Goal: Task Accomplishment & Management: Manage account settings

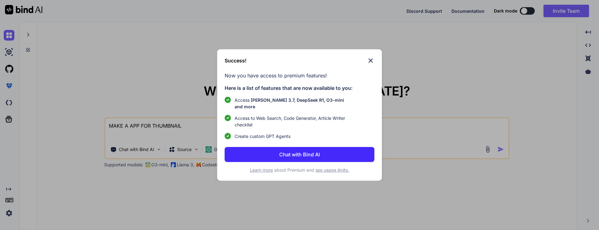
click at [371, 47] on img at bounding box center [370, 60] width 7 height 7
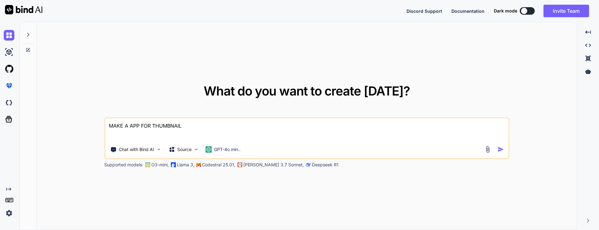
click at [14, 47] on img at bounding box center [9, 213] width 11 height 11
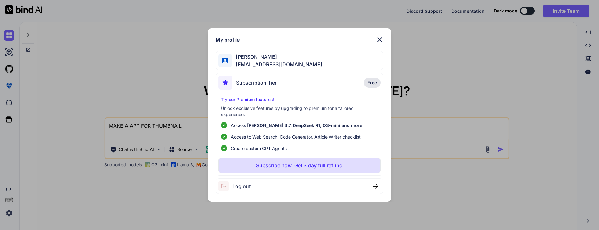
click at [244, 47] on span "Log out" at bounding box center [242, 186] width 18 height 7
type textarea "x"
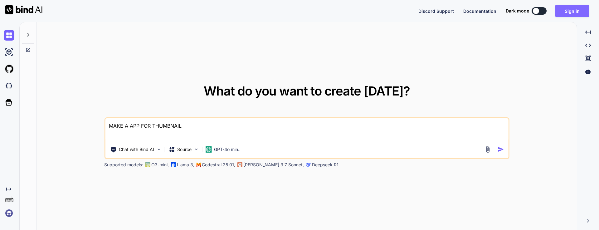
click at [571, 12] on button "Sign in" at bounding box center [573, 11] width 34 height 12
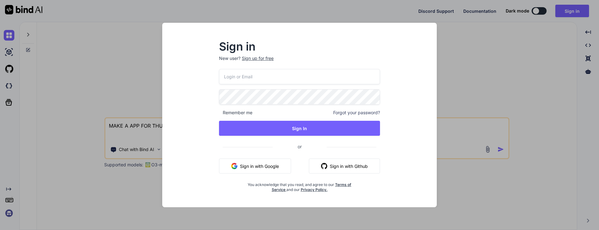
click at [264, 47] on input "email" at bounding box center [299, 76] width 161 height 15
paste input "[EMAIL_ADDRESS][DOMAIN_NAME]"
type input "[EMAIL_ADDRESS][DOMAIN_NAME]"
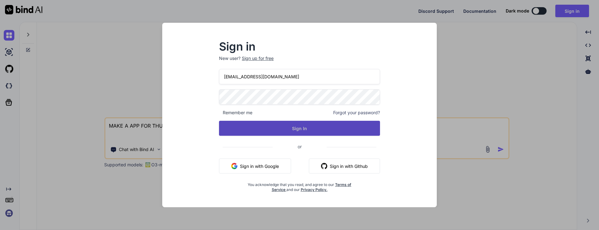
click at [298, 47] on button "Sign In" at bounding box center [299, 128] width 161 height 15
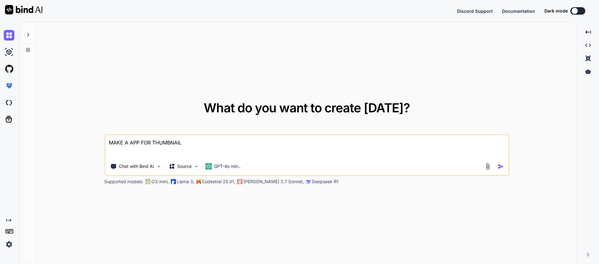
click at [8, 47] on img at bounding box center [9, 244] width 11 height 11
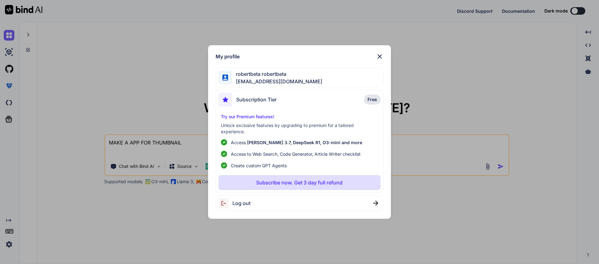
click at [538, 47] on div "My profile robertbeta robertbeta [EMAIL_ADDRESS][DOMAIN_NAME] Subscription Tier…" at bounding box center [299, 132] width 599 height 264
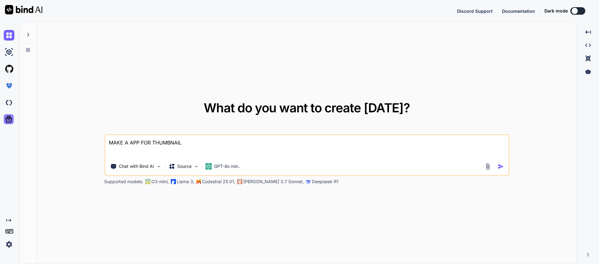
click at [9, 47] on icon at bounding box center [8, 119] width 9 height 9
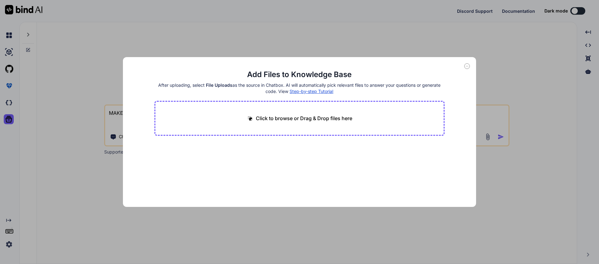
click at [9, 47] on div "Add Files to Knowledge Base After uploading, select File Uploads as the source …" at bounding box center [299, 132] width 599 height 264
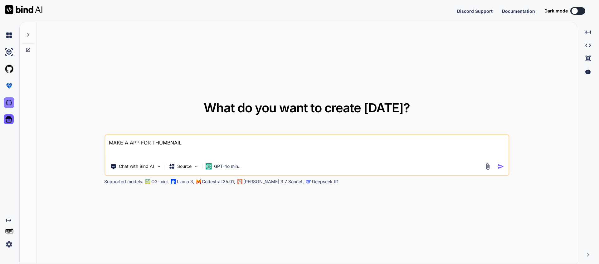
click at [7, 47] on img at bounding box center [9, 102] width 11 height 11
click at [9, 32] on img at bounding box center [9, 35] width 11 height 11
click at [29, 35] on icon at bounding box center [28, 34] width 5 height 5
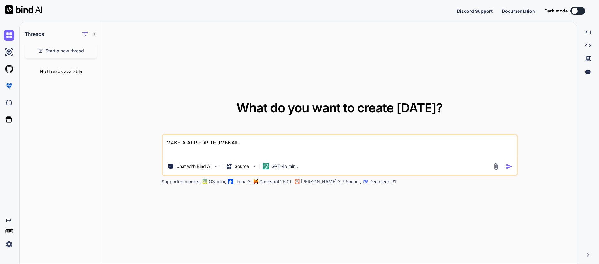
click at [11, 47] on icon "Created with Pixso." at bounding box center [8, 220] width 5 height 5
type textarea "x"
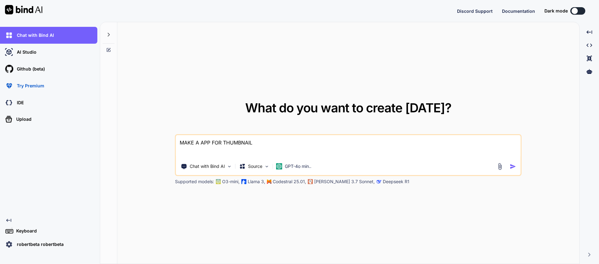
click at [37, 47] on p "robertbeta robertbeta" at bounding box center [38, 244] width 49 height 6
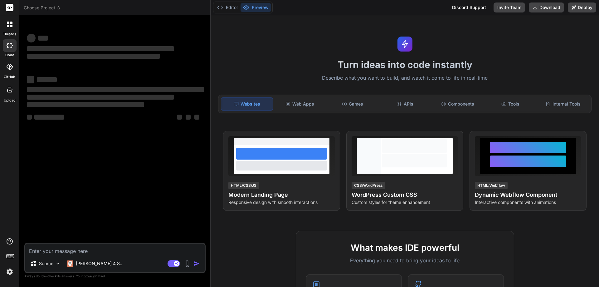
type textarea "x"
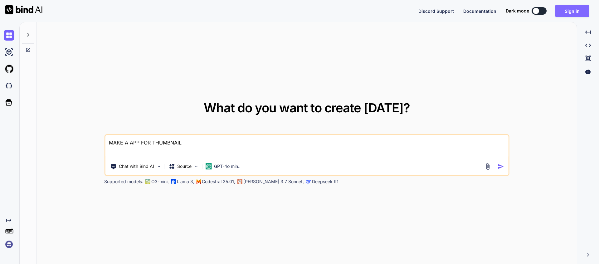
click at [569, 15] on button "Sign in" at bounding box center [573, 11] width 34 height 12
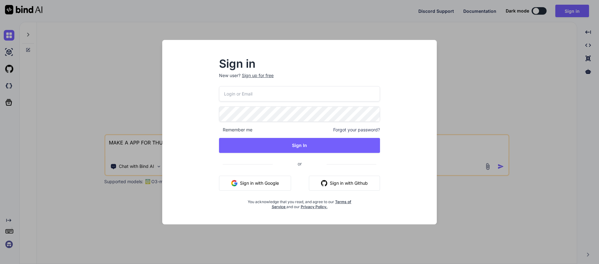
click at [246, 95] on input "email" at bounding box center [299, 93] width 161 height 15
paste input "robertbetateste.r@gmail.com"
type input "robertbetateste.r@gmail.com"
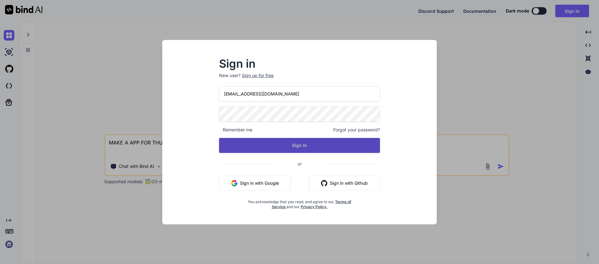
click at [302, 145] on button "Sign In" at bounding box center [299, 145] width 161 height 15
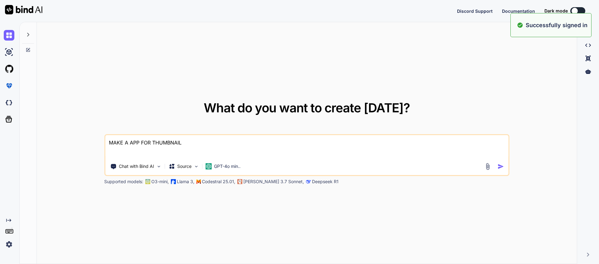
type textarea "x"
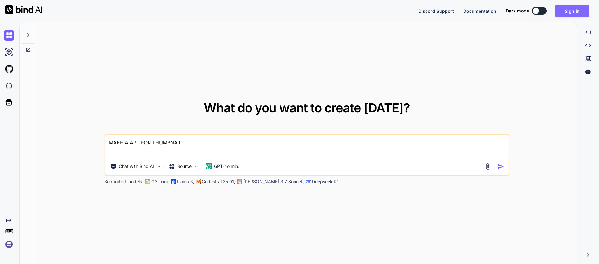
click at [577, 13] on button "Sign in" at bounding box center [573, 11] width 34 height 12
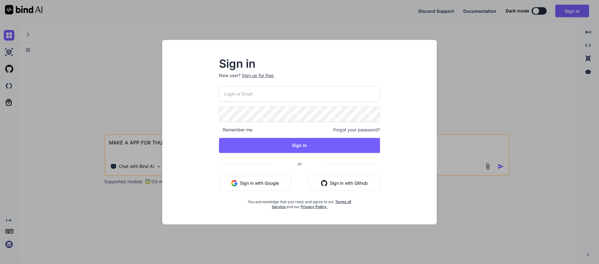
click at [267, 85] on p "New user? Sign up for free" at bounding box center [299, 79] width 161 height 14
click at [260, 99] on input "email" at bounding box center [299, 93] width 161 height 15
paste input "robertbetateste.r@gmail.com"
type input "robertbetateste.r@gmail.com"
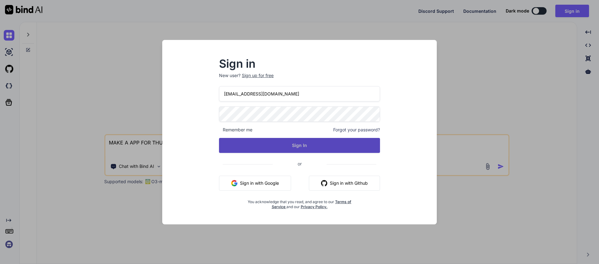
click at [293, 143] on button "Sign In" at bounding box center [299, 145] width 161 height 15
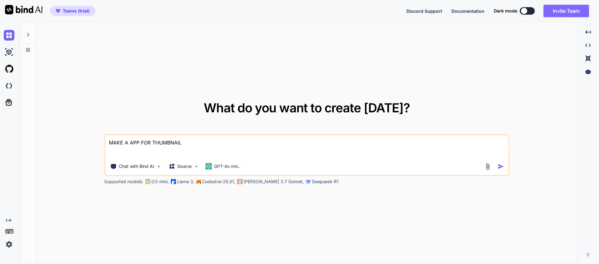
click at [570, 15] on button "Invite Team" at bounding box center [567, 11] width 46 height 12
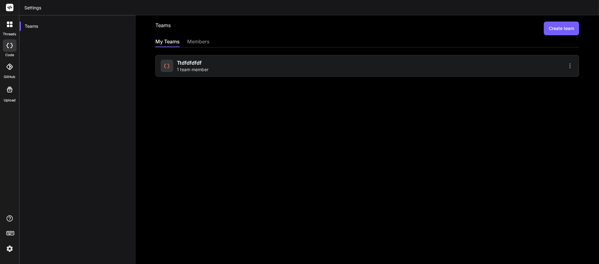
click at [566, 63] on icon at bounding box center [569, 65] width 7 height 7
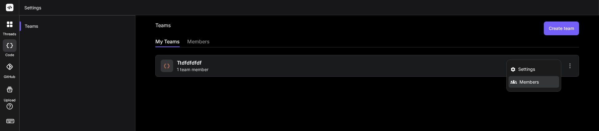
click at [523, 81] on span "Members" at bounding box center [529, 82] width 19 height 6
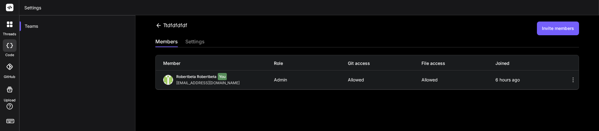
click at [235, 79] on div "robertbeta robertbeta You robertbetateste.r@gmail.com" at bounding box center [218, 79] width 111 height 11
click at [570, 81] on icon at bounding box center [573, 79] width 7 height 7
click at [570, 78] on icon at bounding box center [573, 79] width 7 height 7
click at [558, 28] on button "Invite members" at bounding box center [558, 29] width 42 height 14
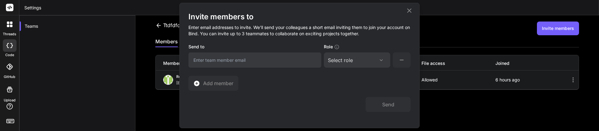
click at [355, 57] on div "Select role" at bounding box center [357, 59] width 58 height 7
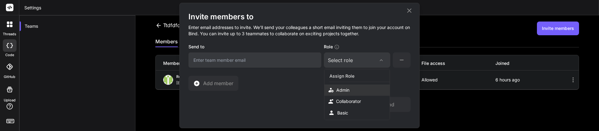
click at [346, 90] on div "Admin" at bounding box center [342, 90] width 13 height 6
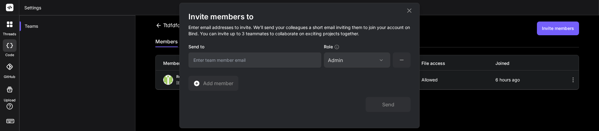
click at [222, 62] on input "email" at bounding box center [254, 59] width 133 height 15
paste input "[EMAIL_ADDRESS][DOMAIN_NAME]"
click at [227, 60] on input "[EMAIL_ADDRESS][DOMAIN_NAME]" at bounding box center [254, 59] width 133 height 15
click at [205, 60] on input "[EMAIL_ADDRESS][DOMAIN_NAME]" at bounding box center [254, 59] width 133 height 15
type input "robert.betatester@gmail.com"
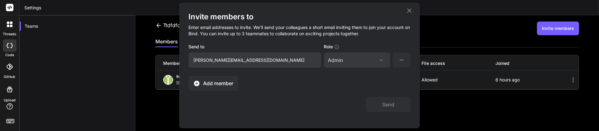
click at [221, 84] on span "Add member" at bounding box center [218, 83] width 30 height 7
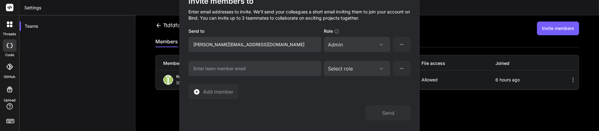
click at [405, 67] on icon at bounding box center [402, 69] width 8 height 8
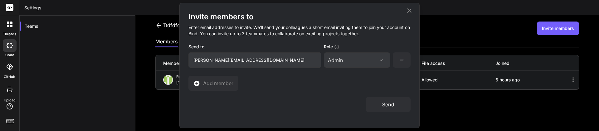
click at [386, 105] on button "Send" at bounding box center [388, 104] width 45 height 15
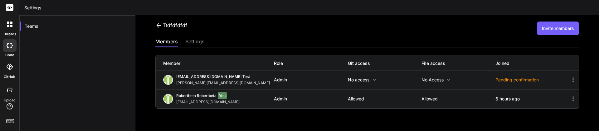
click at [374, 78] on icon at bounding box center [374, 79] width 5 height 5
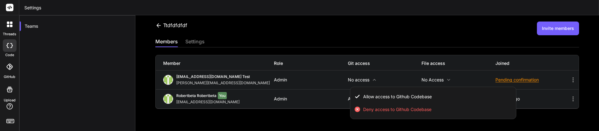
click at [374, 78] on div at bounding box center [299, 65] width 599 height 131
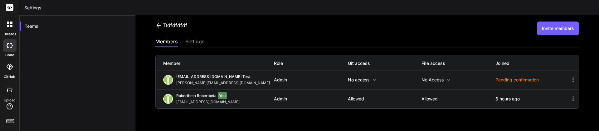
click at [446, 79] on icon at bounding box center [448, 79] width 5 height 5
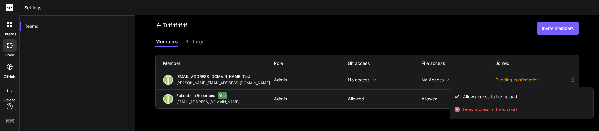
click at [446, 79] on div at bounding box center [299, 65] width 599 height 131
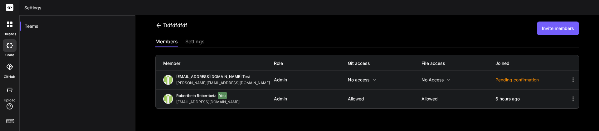
click at [570, 97] on icon at bounding box center [573, 98] width 7 height 7
click at [571, 78] on icon at bounding box center [573, 79] width 7 height 7
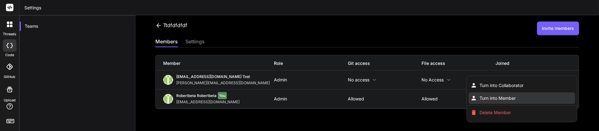
click at [498, 99] on span "Turn into Member" at bounding box center [498, 98] width 36 height 6
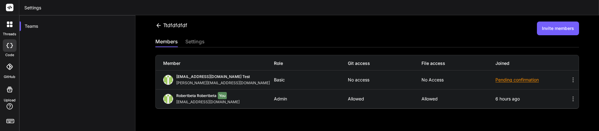
click at [570, 79] on icon at bounding box center [573, 79] width 7 height 7
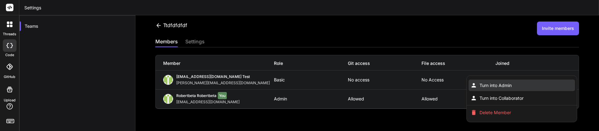
click at [502, 86] on span "Turn into Admin" at bounding box center [496, 85] width 32 height 6
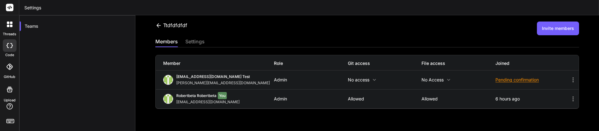
click at [9, 122] on rect at bounding box center [9, 122] width 2 height 1
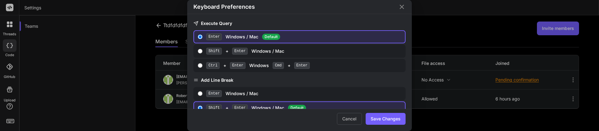
drag, startPoint x: 404, startPoint y: 6, endPoint x: 59, endPoint y: 75, distance: 352.4
click at [404, 6] on icon "Close" at bounding box center [401, 6] width 7 height 7
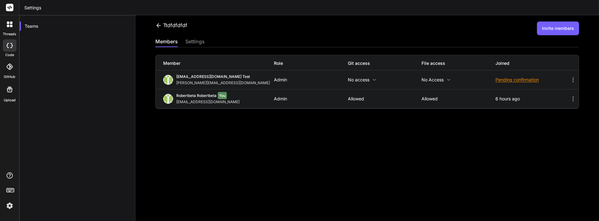
click at [12, 204] on img at bounding box center [9, 206] width 11 height 11
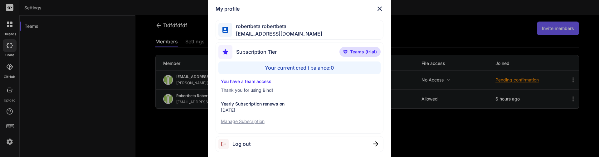
click at [247, 122] on p "Manage Subscription" at bounding box center [300, 121] width 158 height 6
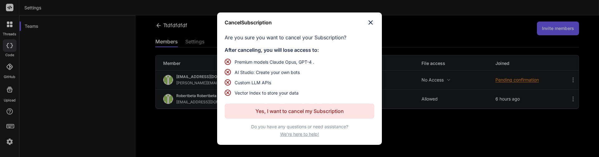
click at [290, 110] on p "Yes, I want to cancel my Subscription" at bounding box center [300, 110] width 88 height 7
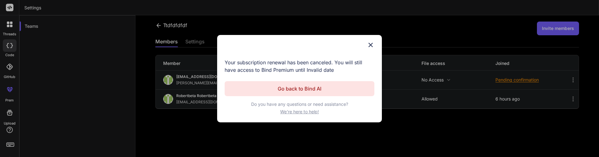
click at [373, 44] on img at bounding box center [370, 44] width 7 height 7
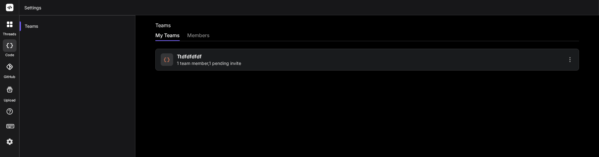
click at [10, 143] on img at bounding box center [9, 141] width 11 height 11
